Goal: Navigation & Orientation: Find specific page/section

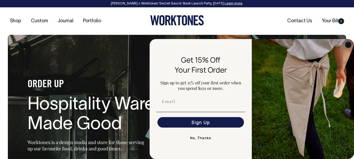
click at [349, 46] on circle "Close dialog" at bounding box center [348, 45] width 6 height 6
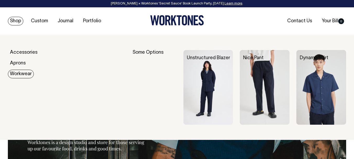
click at [19, 71] on link "Workwear" at bounding box center [21, 74] width 26 height 9
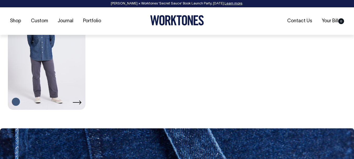
scroll to position [393, 0]
